Goal: Task Accomplishment & Management: Manage account settings

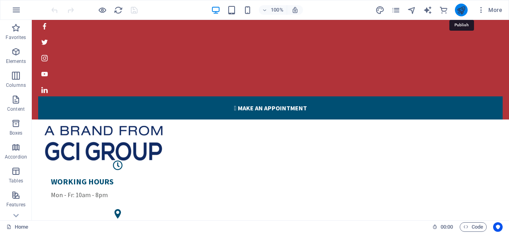
click at [461, 8] on icon "publish" at bounding box center [461, 10] width 9 height 9
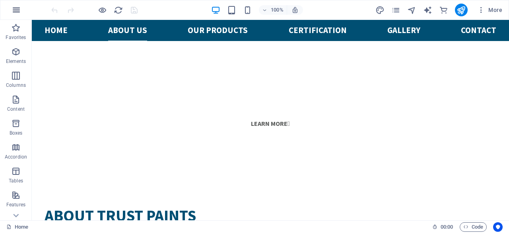
click at [17, 9] on icon "button" at bounding box center [17, 10] width 10 height 10
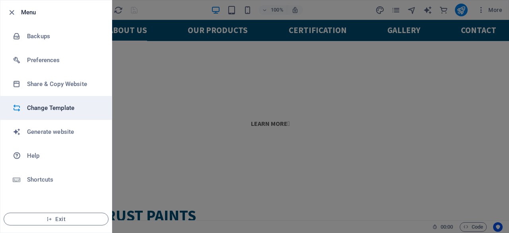
click at [66, 109] on h6 "Change Template" at bounding box center [64, 108] width 74 height 10
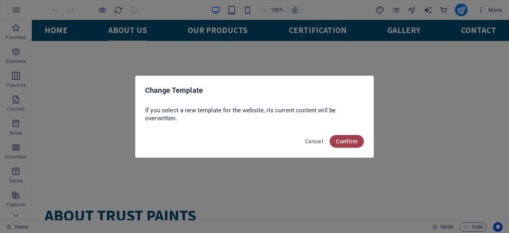
click at [357, 144] on span "Confirm" at bounding box center [346, 141] width 21 height 6
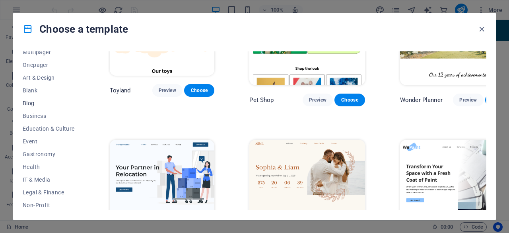
scroll to position [80, 0]
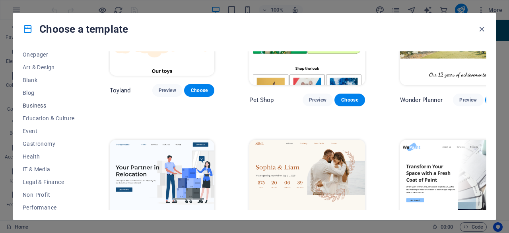
click at [39, 104] on span "Business" at bounding box center [49, 105] width 52 height 6
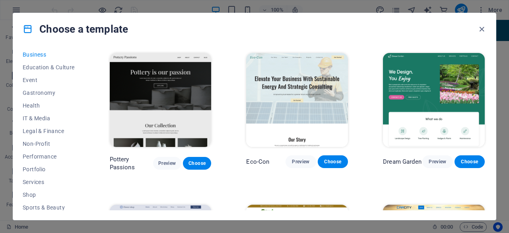
scroll to position [172, 0]
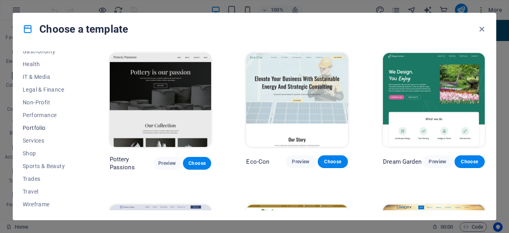
click at [43, 126] on span "Portfolio" at bounding box center [49, 127] width 52 height 6
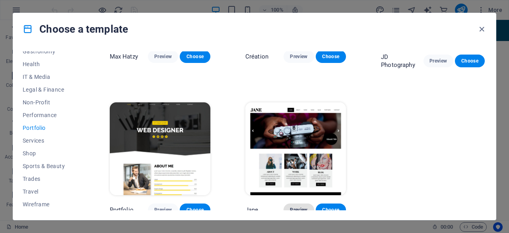
scroll to position [257, 0]
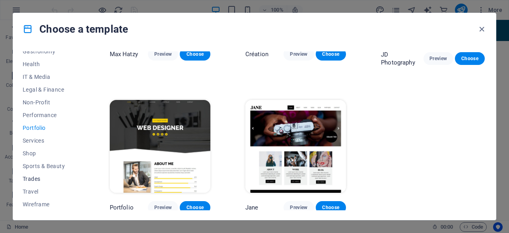
click at [36, 178] on span "Trades" at bounding box center [49, 178] width 52 height 6
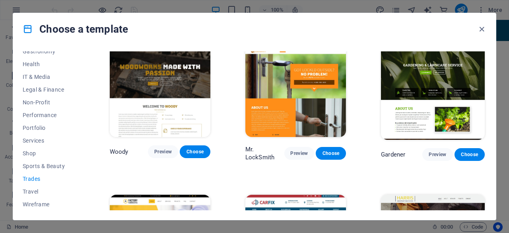
scroll to position [254, 0]
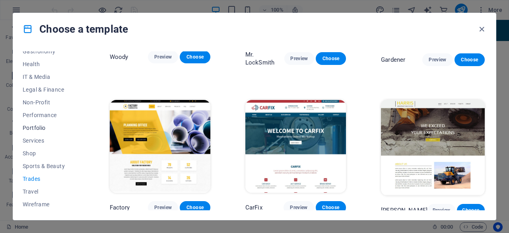
click at [41, 128] on span "Portfolio" at bounding box center [49, 127] width 52 height 6
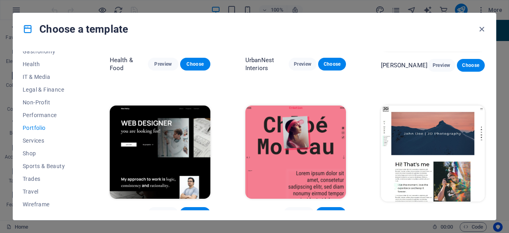
scroll to position [217, 0]
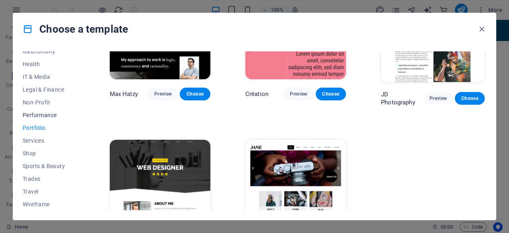
click at [52, 113] on span "Performance" at bounding box center [49, 115] width 52 height 6
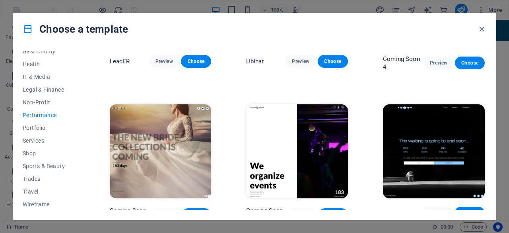
scroll to position [699, 0]
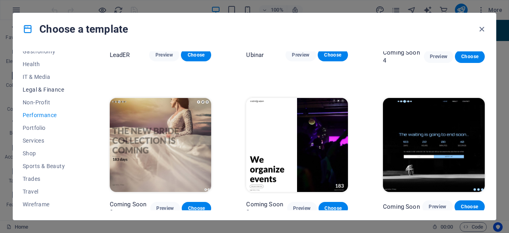
click at [33, 89] on span "Legal & Finance" at bounding box center [49, 89] width 52 height 6
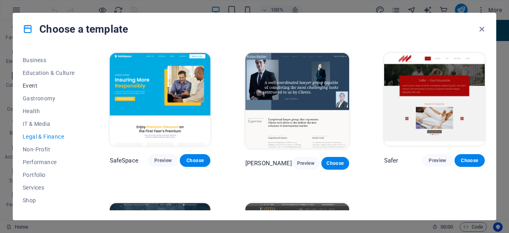
scroll to position [92, 0]
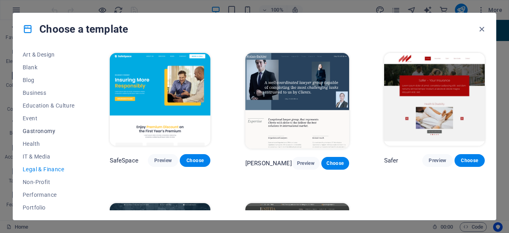
click at [41, 132] on span "Gastronomy" at bounding box center [49, 131] width 52 height 6
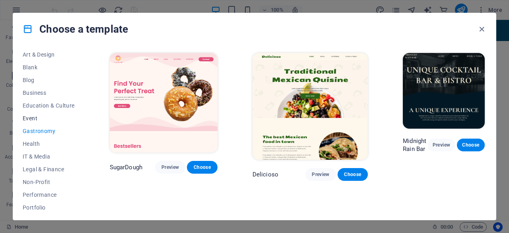
click at [32, 117] on span "Event" at bounding box center [49, 118] width 52 height 6
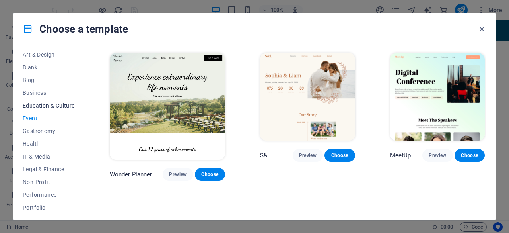
click at [37, 104] on span "Education & Culture" at bounding box center [49, 105] width 52 height 6
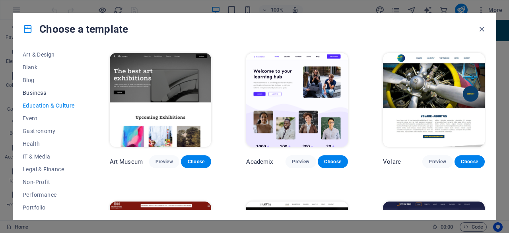
click at [39, 91] on span "Business" at bounding box center [49, 92] width 52 height 6
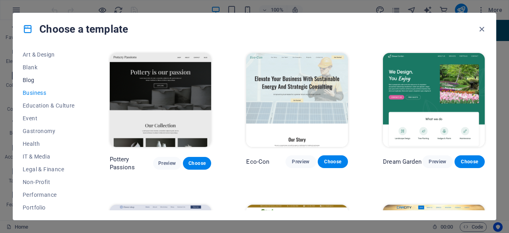
click at [34, 84] on button "Blog" at bounding box center [49, 80] width 52 height 13
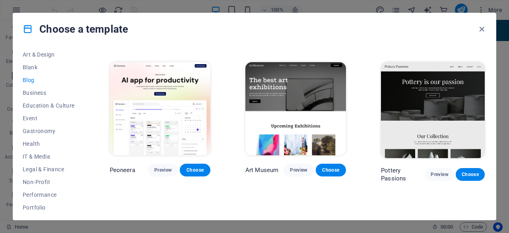
scroll to position [0, 0]
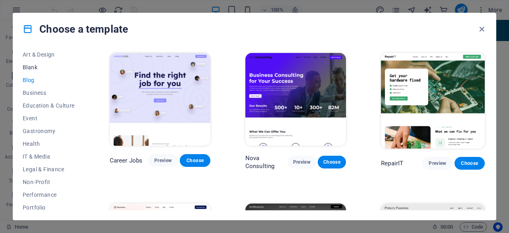
click at [26, 66] on span "Blank" at bounding box center [49, 67] width 52 height 6
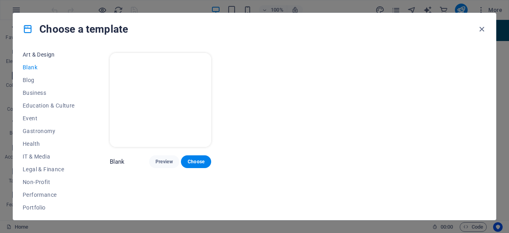
click at [37, 53] on span "Art & Design" at bounding box center [49, 54] width 52 height 6
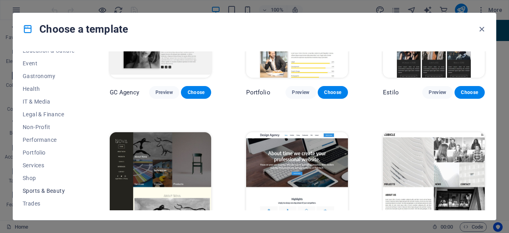
scroll to position [172, 0]
click at [39, 125] on span "Portfolio" at bounding box center [49, 127] width 52 height 6
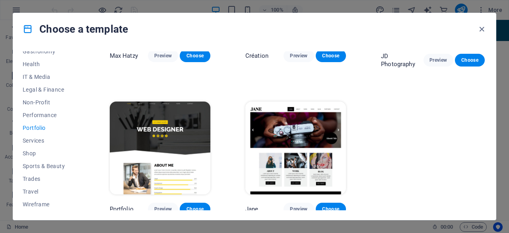
scroll to position [257, 0]
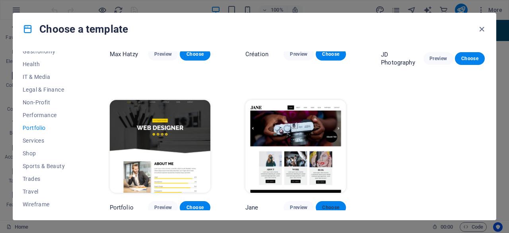
click at [327, 206] on span "Choose" at bounding box center [330, 207] width 17 height 6
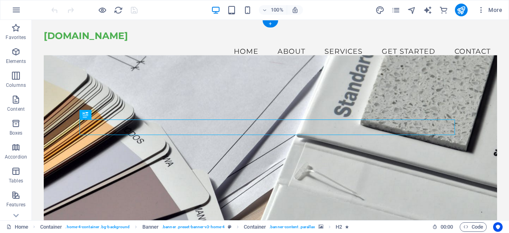
click at [224, 186] on figure at bounding box center [270, 146] width 453 height 182
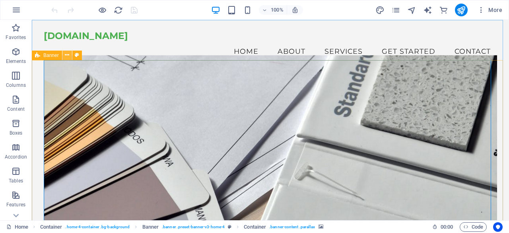
click at [69, 55] on icon at bounding box center [67, 55] width 4 height 8
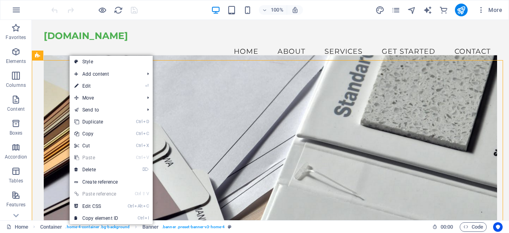
click at [119, 84] on link "⏎ Edit" at bounding box center [96, 86] width 53 height 12
select select "vh"
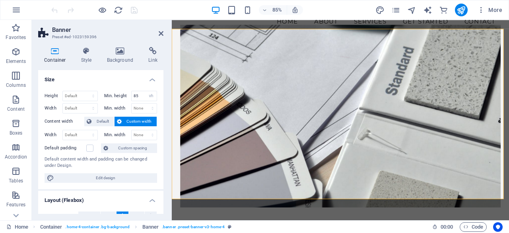
scroll to position [40, 0]
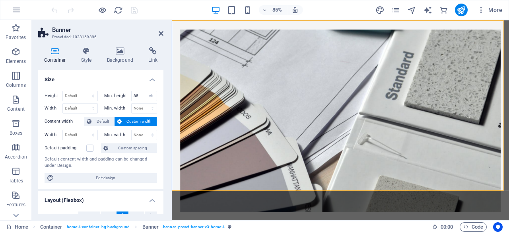
click at [251, 185] on figure at bounding box center [370, 138] width 377 height 214
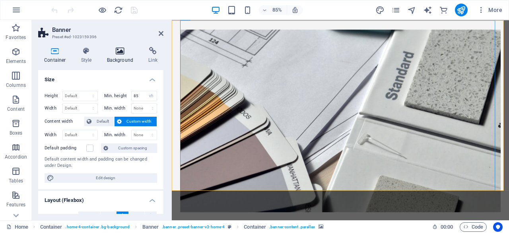
click at [119, 54] on icon at bounding box center [120, 51] width 39 height 8
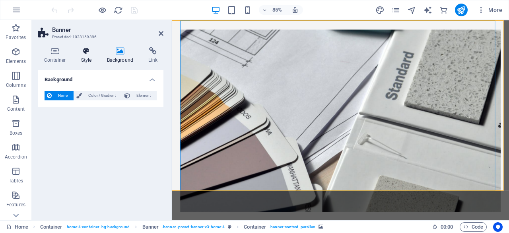
click at [85, 56] on h4 "Style" at bounding box center [88, 55] width 26 height 17
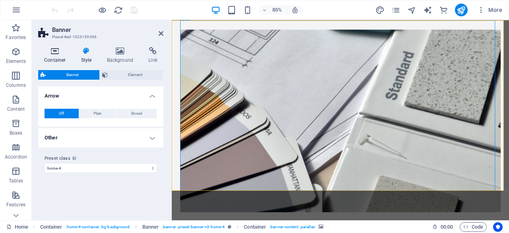
click at [53, 57] on h4 "Container" at bounding box center [56, 55] width 37 height 17
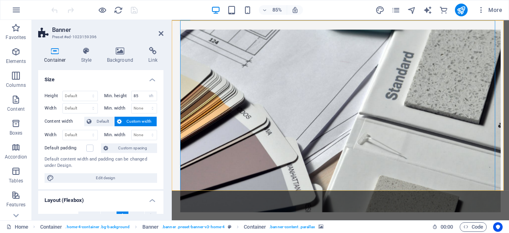
click at [281, 177] on figure at bounding box center [370, 138] width 377 height 214
click at [315, 52] on figure at bounding box center [370, 138] width 377 height 214
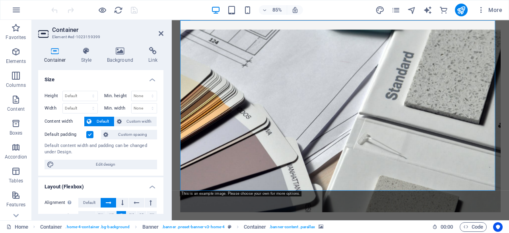
click at [315, 52] on figure at bounding box center [370, 138] width 377 height 214
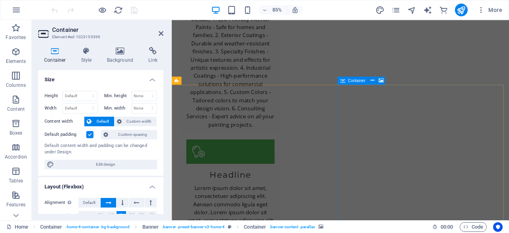
scroll to position [981, 0]
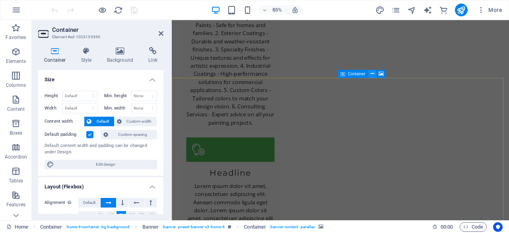
click at [371, 73] on icon at bounding box center [373, 73] width 4 height 7
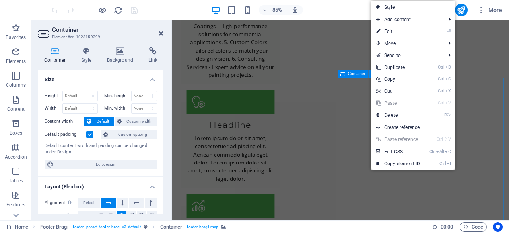
scroll to position [951, 0]
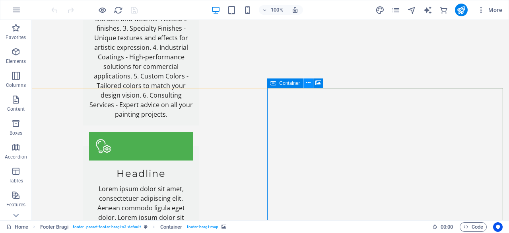
click at [308, 84] on icon at bounding box center [308, 83] width 4 height 8
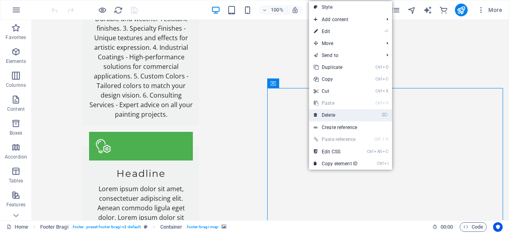
click at [335, 117] on link "⌦ Delete" at bounding box center [335, 115] width 53 height 12
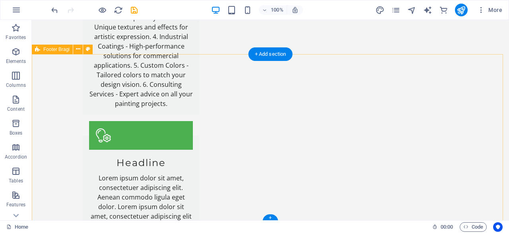
scroll to position [986, 0]
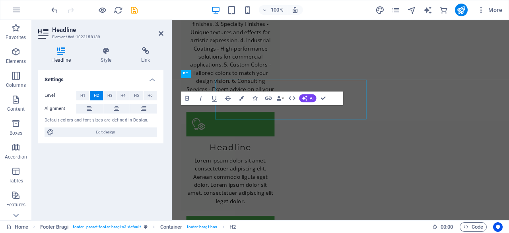
scroll to position [981, 0]
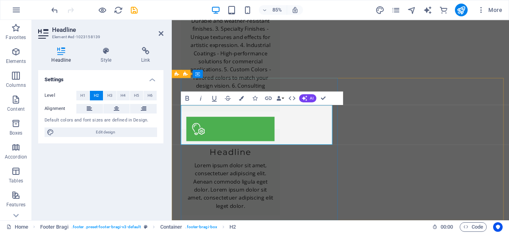
drag, startPoint x: 201, startPoint y: 161, endPoint x: 174, endPoint y: 146, distance: 30.8
click at [83, 93] on span "H1" at bounding box center [82, 96] width 5 height 10
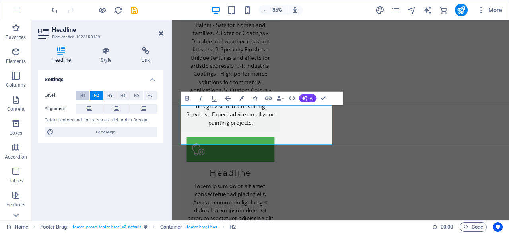
scroll to position [957, 0]
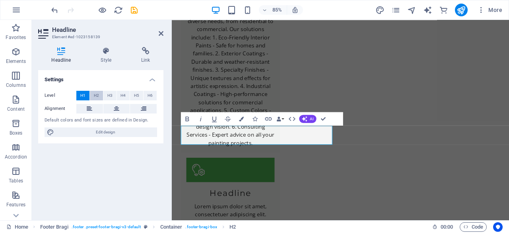
click at [95, 94] on span "H2" at bounding box center [96, 96] width 5 height 10
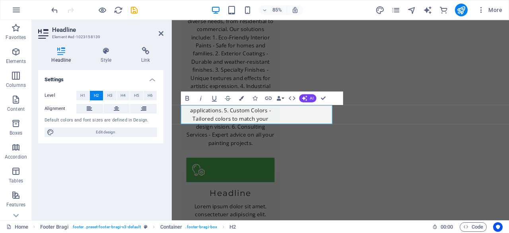
scroll to position [981, 0]
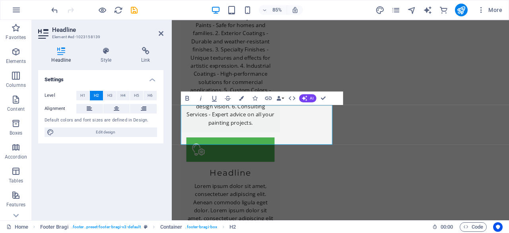
drag, startPoint x: 213, startPoint y: 156, endPoint x: 168, endPoint y: 146, distance: 46.5
click at [172, 146] on html "Skip to main content trustpaints.com.pk Menu Home About Services Get Started Co…" at bounding box center [370, 71] width 397 height 2064
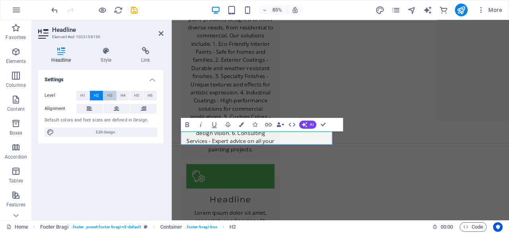
click at [109, 93] on span "H3" at bounding box center [109, 96] width 5 height 10
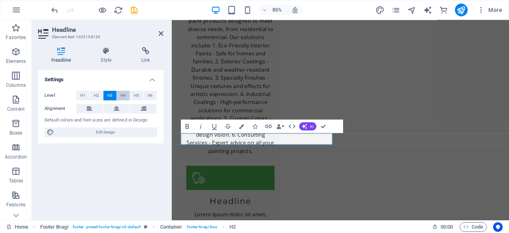
click at [121, 96] on span "H4" at bounding box center [122, 96] width 5 height 10
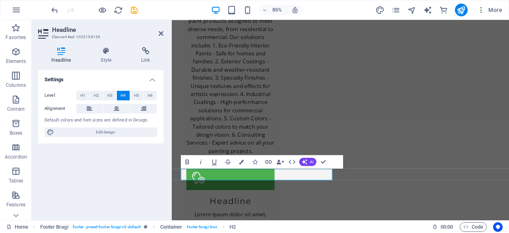
scroll to position [946, 0]
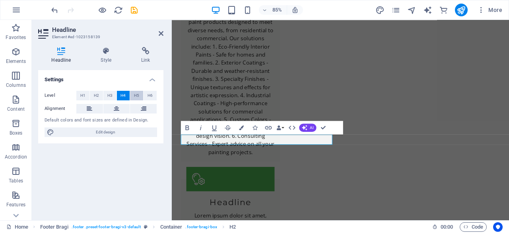
click at [136, 95] on span "H5" at bounding box center [136, 96] width 5 height 10
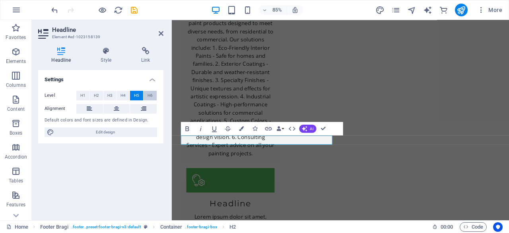
click at [152, 96] on span "H6" at bounding box center [150, 96] width 5 height 10
click at [80, 93] on span "H1" at bounding box center [82, 96] width 5 height 10
click at [95, 93] on span "H2" at bounding box center [96, 96] width 5 height 10
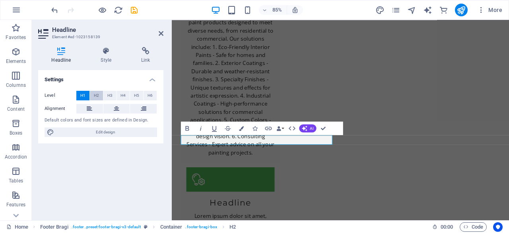
scroll to position [950, 0]
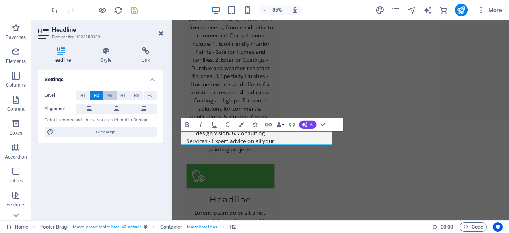
click at [109, 96] on span "H3" at bounding box center [109, 96] width 5 height 10
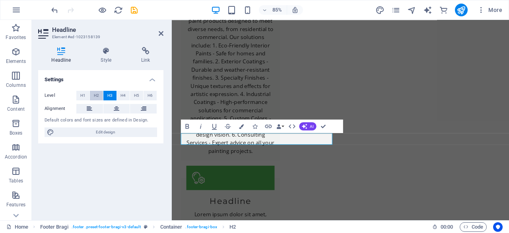
click at [96, 95] on span "H2" at bounding box center [96, 96] width 5 height 10
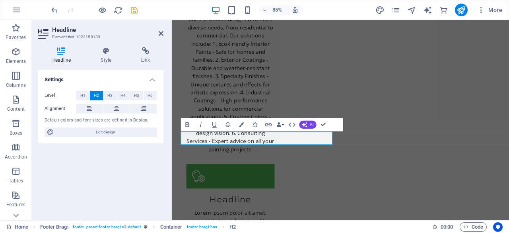
click at [110, 175] on div "Settings Level H1 H2 H3 H4 H5 H6 Alignment Default colors and font sizes are de…" at bounding box center [100, 142] width 125 height 144
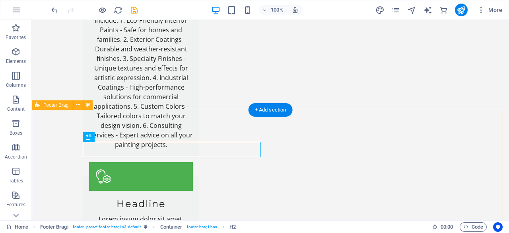
scroll to position [955, 0]
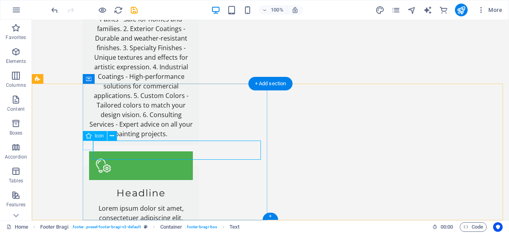
drag, startPoint x: 144, startPoint y: 145, endPoint x: 83, endPoint y: 148, distance: 61.3
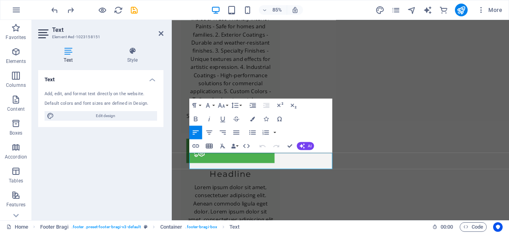
scroll to position [950, 0]
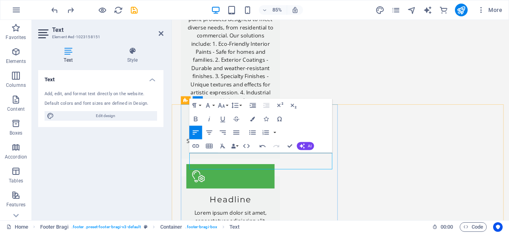
drag, startPoint x: 239, startPoint y: 189, endPoint x: 197, endPoint y: 185, distance: 41.9
drag, startPoint x: 291, startPoint y: 147, endPoint x: 257, endPoint y: 132, distance: 36.7
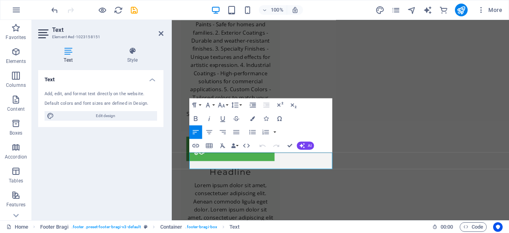
scroll to position [950, 0]
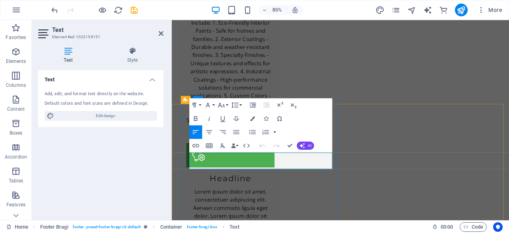
drag, startPoint x: 292, startPoint y: 183, endPoint x: 212, endPoint y: 178, distance: 80.9
click at [198, 130] on icon "button" at bounding box center [196, 132] width 6 height 4
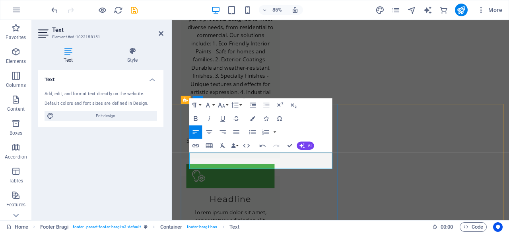
drag, startPoint x: 307, startPoint y: 181, endPoint x: 187, endPoint y: 179, distance: 120.1
click at [255, 117] on button "Colors" at bounding box center [252, 119] width 13 height 14
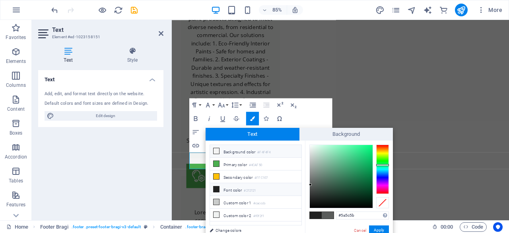
click at [239, 152] on li "Background color #F4F4F4" at bounding box center [255, 151] width 91 height 13
type input "#f4f4f4"
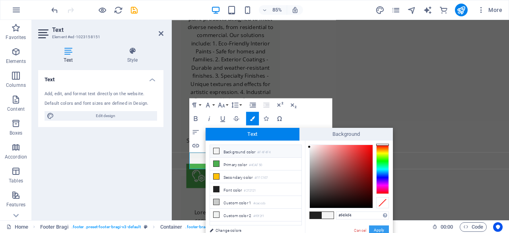
click at [383, 227] on button "Apply" at bounding box center [379, 230] width 20 height 10
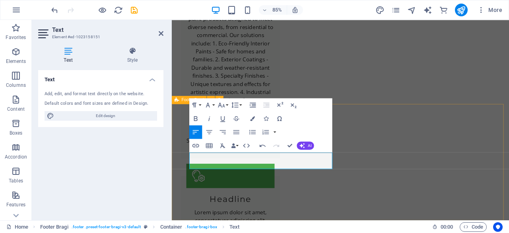
drag, startPoint x: 400, startPoint y: 136, endPoint x: 507, endPoint y: 119, distance: 107.6
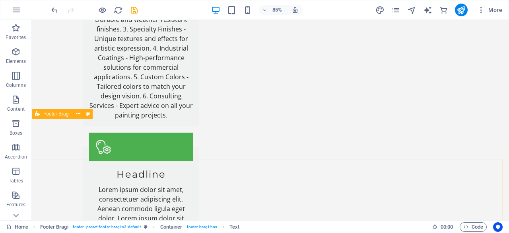
scroll to position [920, 0]
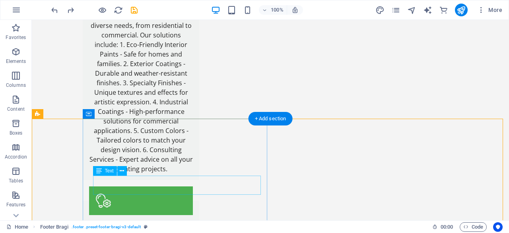
drag, startPoint x: 144, startPoint y: 180, endPoint x: 82, endPoint y: 179, distance: 62.4
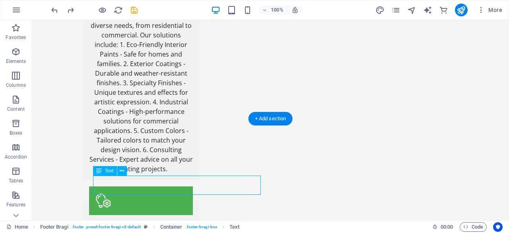
drag, startPoint x: 93, startPoint y: 180, endPoint x: 144, endPoint y: 177, distance: 51.4
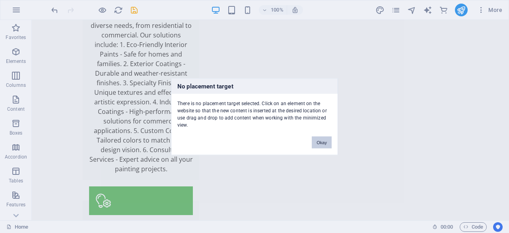
click at [328, 143] on button "Okay" at bounding box center [322, 142] width 20 height 12
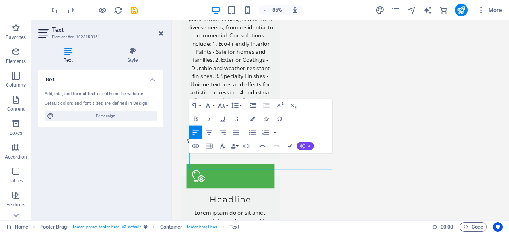
click at [308, 145] on span "AI" at bounding box center [310, 146] width 4 height 4
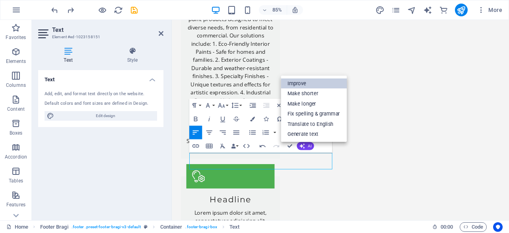
click at [303, 82] on link "Improve" at bounding box center [314, 83] width 66 height 10
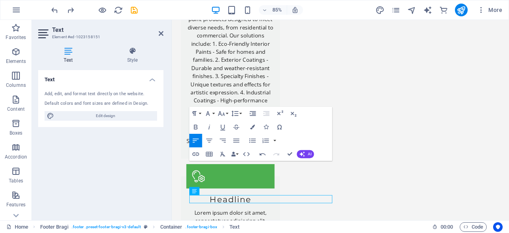
scroll to position [940, 0]
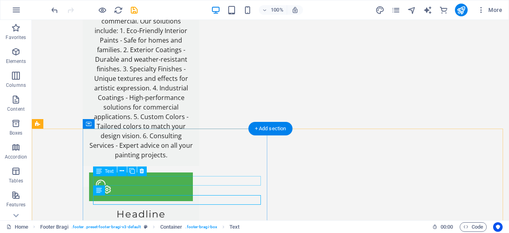
scroll to position [946, 0]
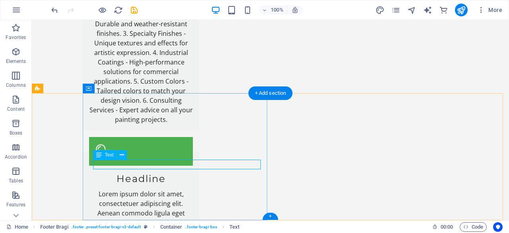
drag, startPoint x: 139, startPoint y: 163, endPoint x: 106, endPoint y: 165, distance: 33.5
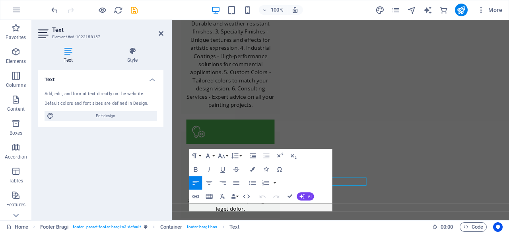
scroll to position [940, 0]
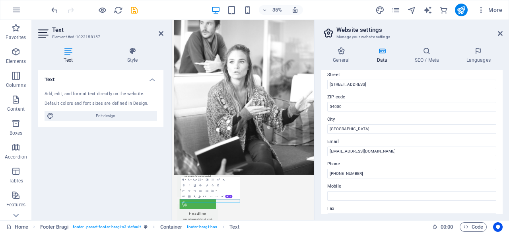
scroll to position [79, 0]
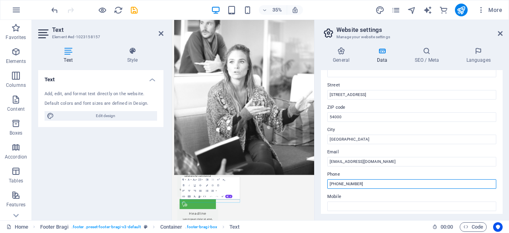
drag, startPoint x: 338, startPoint y: 184, endPoint x: 408, endPoint y: 178, distance: 70.3
click at [407, 179] on input "+92-42-1234567" at bounding box center [411, 184] width 169 height 10
type input "+92-324 7254873"
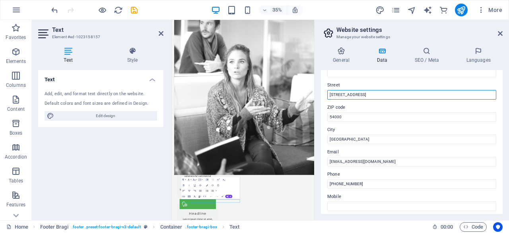
drag, startPoint x: 337, startPoint y: 92, endPoint x: 323, endPoint y: 89, distance: 14.5
click at [323, 89] on div "Contact data for this website. This can be used everywhere on the website and w…" at bounding box center [412, 142] width 182 height 144
paste input "Unit # 01 Street # 14 Lahore,Pakistan,"
click at [380, 93] on input "Unit # 01 Street # 14 Lahore,Pakistan," at bounding box center [411, 95] width 169 height 10
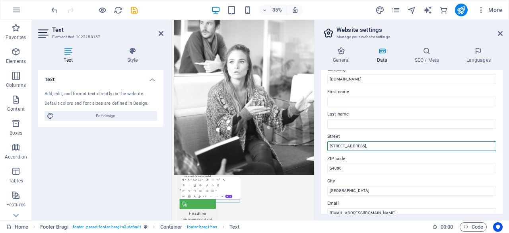
scroll to position [0, 0]
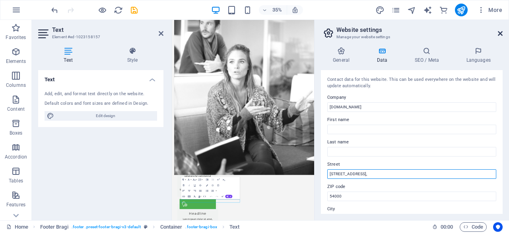
type input "Unit # 01 Street # 14 Lahore, Pakistan,"
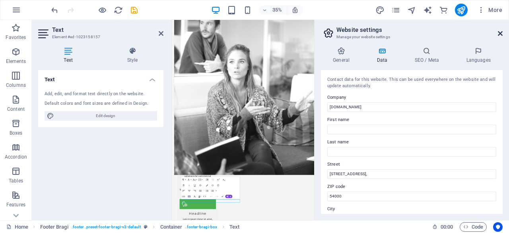
click at [498, 31] on icon at bounding box center [500, 33] width 5 height 6
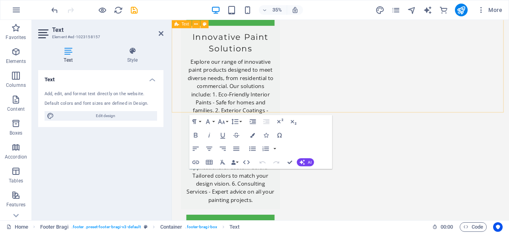
scroll to position [940, 0]
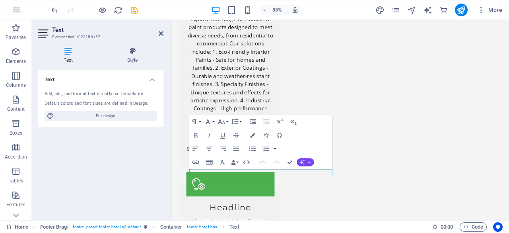
click at [306, 161] on button "AI" at bounding box center [305, 162] width 17 height 8
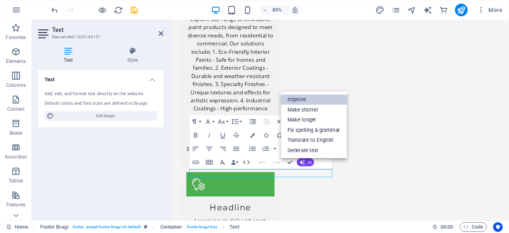
click at [305, 97] on link "Improve" at bounding box center [314, 99] width 66 height 10
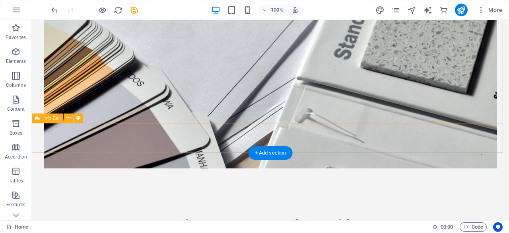
scroll to position [0, 0]
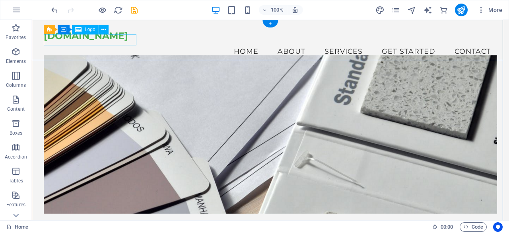
click at [117, 39] on div "[DOMAIN_NAME]" at bounding box center [270, 35] width 453 height 11
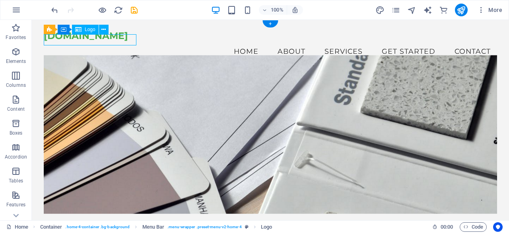
click at [117, 39] on div "[DOMAIN_NAME]" at bounding box center [270, 35] width 453 height 11
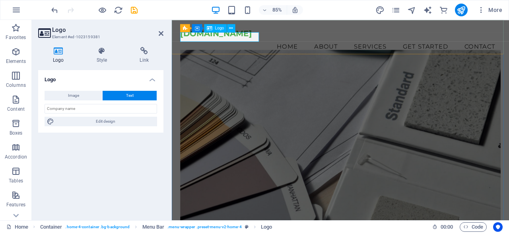
click at [209, 39] on div "[DOMAIN_NAME]" at bounding box center [370, 35] width 377 height 11
click at [73, 96] on span "Image" at bounding box center [73, 96] width 11 height 10
select select "DISABLED_OPTION_VALUE"
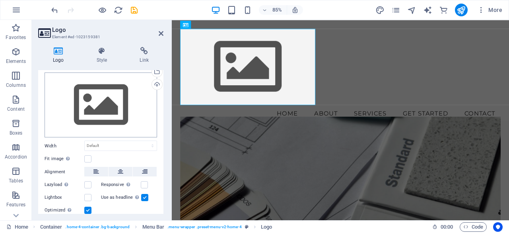
scroll to position [40, 0]
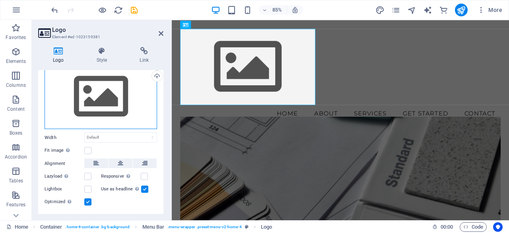
click at [107, 108] on div "Drag files here, click to choose files or select files from Files or our free s…" at bounding box center [101, 96] width 113 height 65
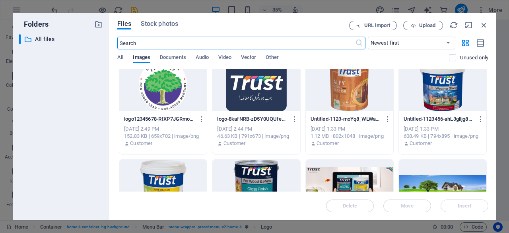
scroll to position [0, 0]
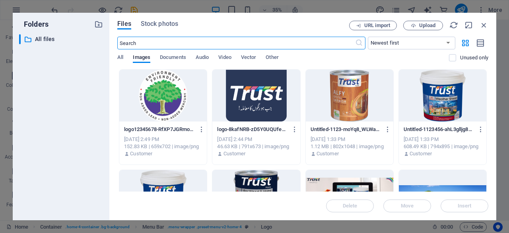
click at [251, 101] on div at bounding box center [255, 96] width 87 height 52
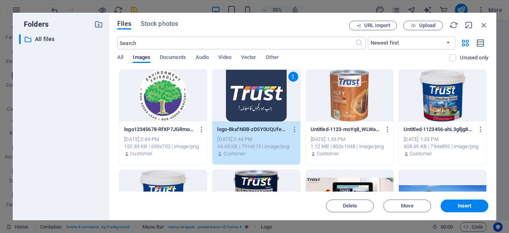
click at [251, 101] on div "1" at bounding box center [255, 96] width 87 height 52
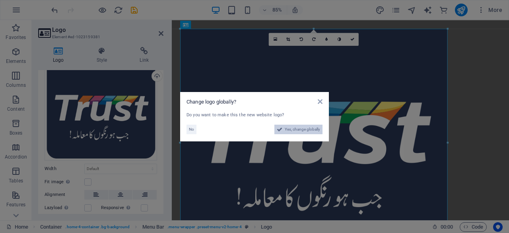
click at [306, 131] on span "Yes, change globally" at bounding box center [302, 129] width 35 height 10
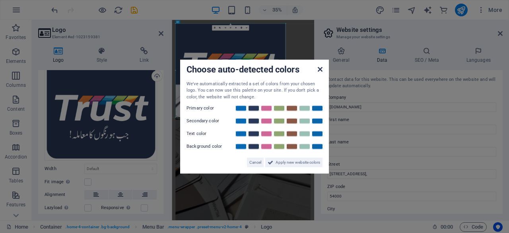
click at [318, 71] on icon at bounding box center [320, 69] width 5 height 6
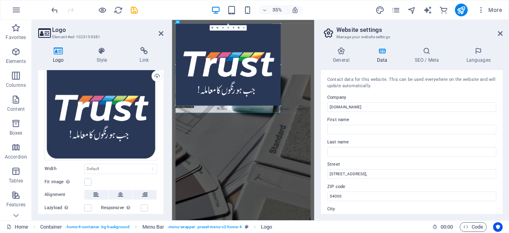
drag, startPoint x: 284, startPoint y: 115, endPoint x: 211, endPoint y: 181, distance: 98.5
type input "702"
select select "px"
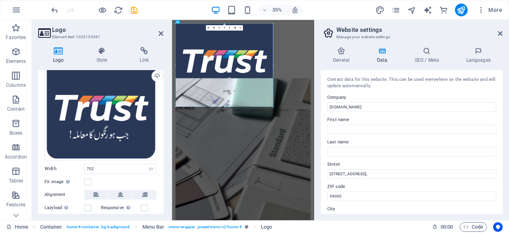
click at [272, 106] on div at bounding box center [273, 107] width 2 height 2
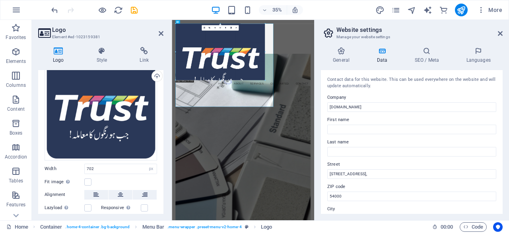
drag, startPoint x: 272, startPoint y: 106, endPoint x: 179, endPoint y: 25, distance: 123.5
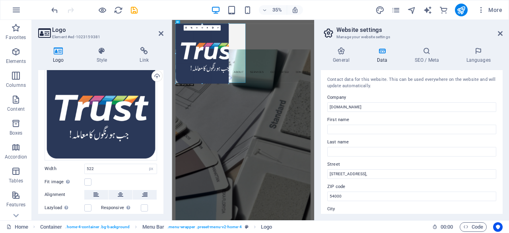
drag, startPoint x: 248, startPoint y: 86, endPoint x: 191, endPoint y: 38, distance: 74.5
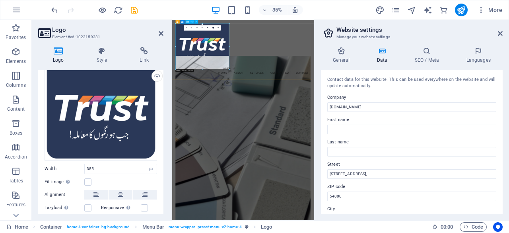
drag, startPoint x: 401, startPoint y: 88, endPoint x: 200, endPoint y: 52, distance: 204.5
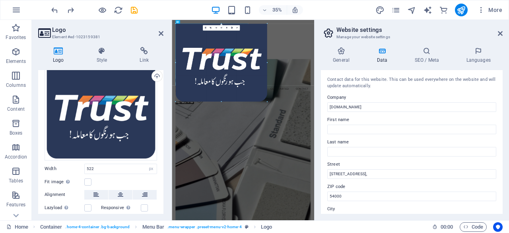
drag, startPoint x: 266, startPoint y: 101, endPoint x: 221, endPoint y: 50, distance: 68.2
click at [220, 53] on div "180 170 160 150 140 130 120 110 100 90 80 70 60 50 40 30 20 10 0 -10 -20 -30 -4…" at bounding box center [221, 62] width 92 height 78
click at [499, 33] on icon at bounding box center [500, 33] width 5 height 6
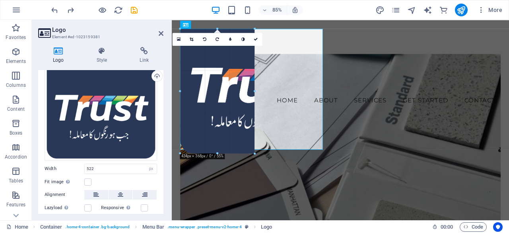
drag, startPoint x: 357, startPoint y: 179, endPoint x: 235, endPoint y: 76, distance: 158.9
type input "224"
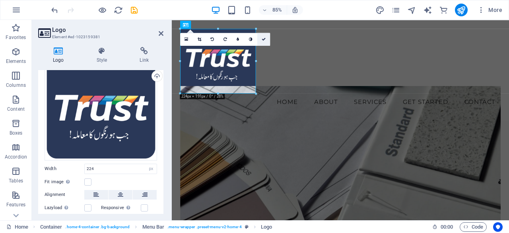
click at [264, 38] on icon at bounding box center [264, 39] width 4 height 4
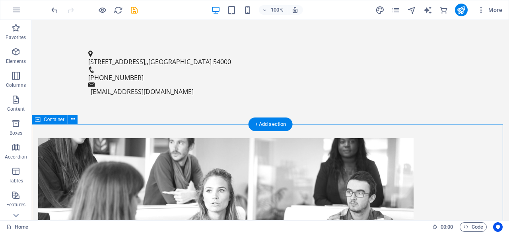
scroll to position [477, 0]
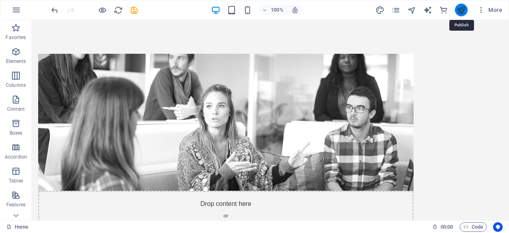
click at [460, 10] on icon "publish" at bounding box center [461, 10] width 9 height 9
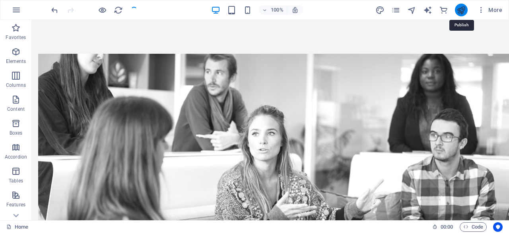
click at [463, 8] on icon "publish" at bounding box center [461, 10] width 9 height 9
